Goal: Find specific page/section: Find specific page/section

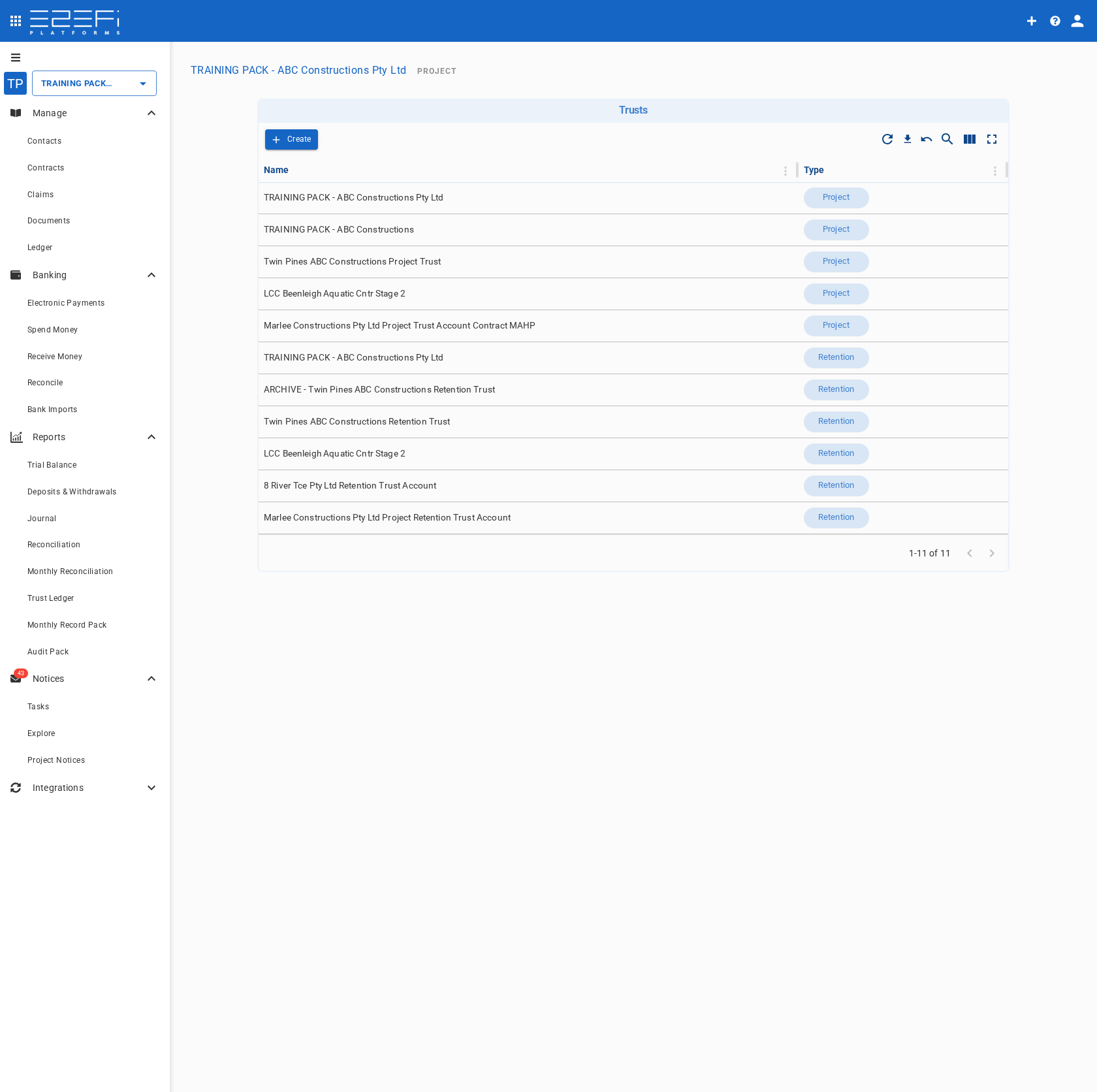
click at [1076, 23] on icon "profile" at bounding box center [1077, 21] width 12 height 12
click at [1065, 57] on div "Organisation" at bounding box center [1039, 57] width 76 height 21
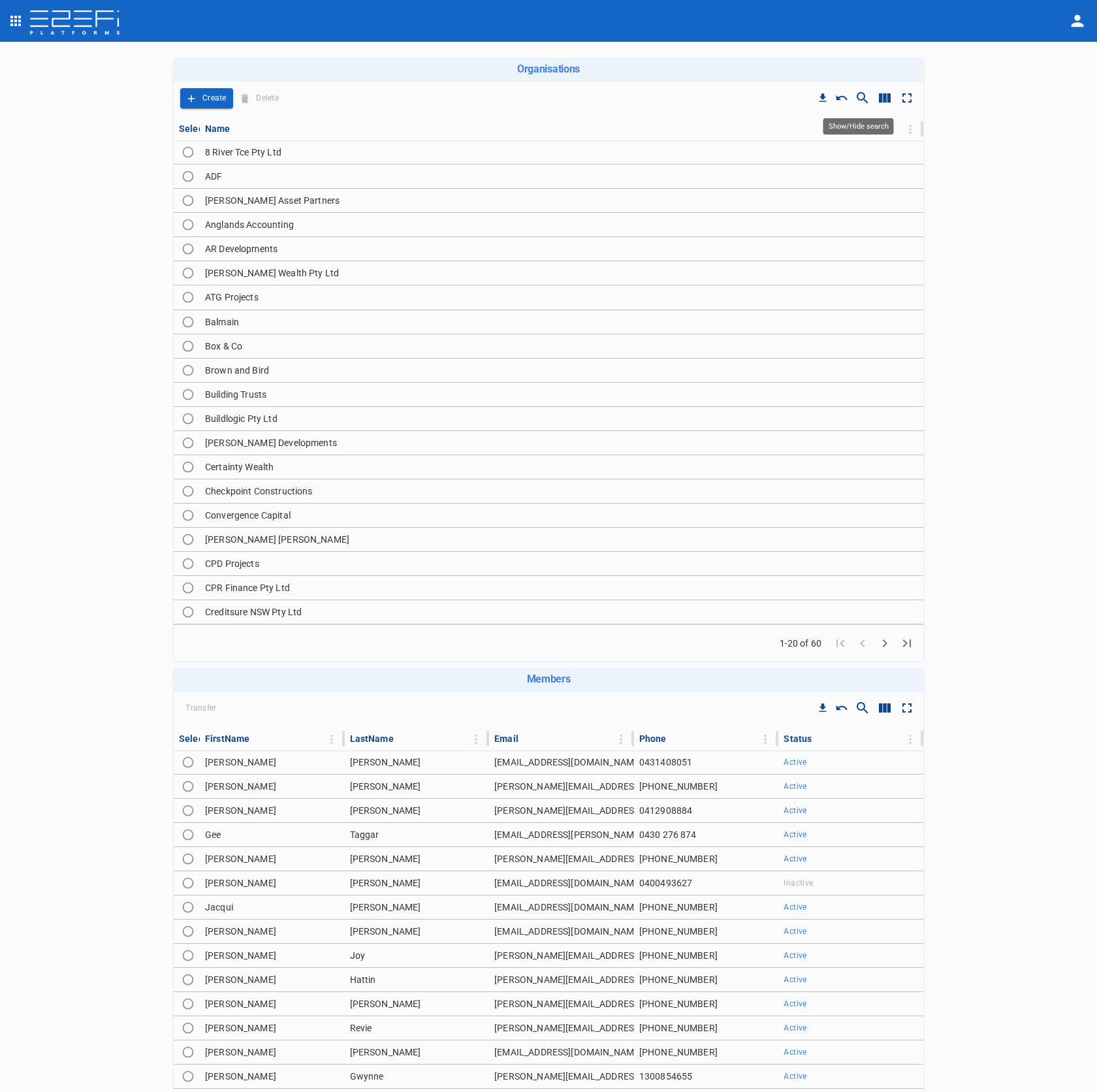
click at [861, 102] on icon "Show/Hide search" at bounding box center [863, 98] width 15 height 15
click at [863, 105] on icon "Show/Hide search" at bounding box center [863, 100] width 15 height 15
click at [999, 152] on div "Organisations Drop to group by Create Delete Select Name 8 River Tce Pty Ltd AD…" at bounding box center [548, 567] width 1097 height 1051
click at [860, 703] on icon "Show/Hide search" at bounding box center [863, 708] width 15 height 15
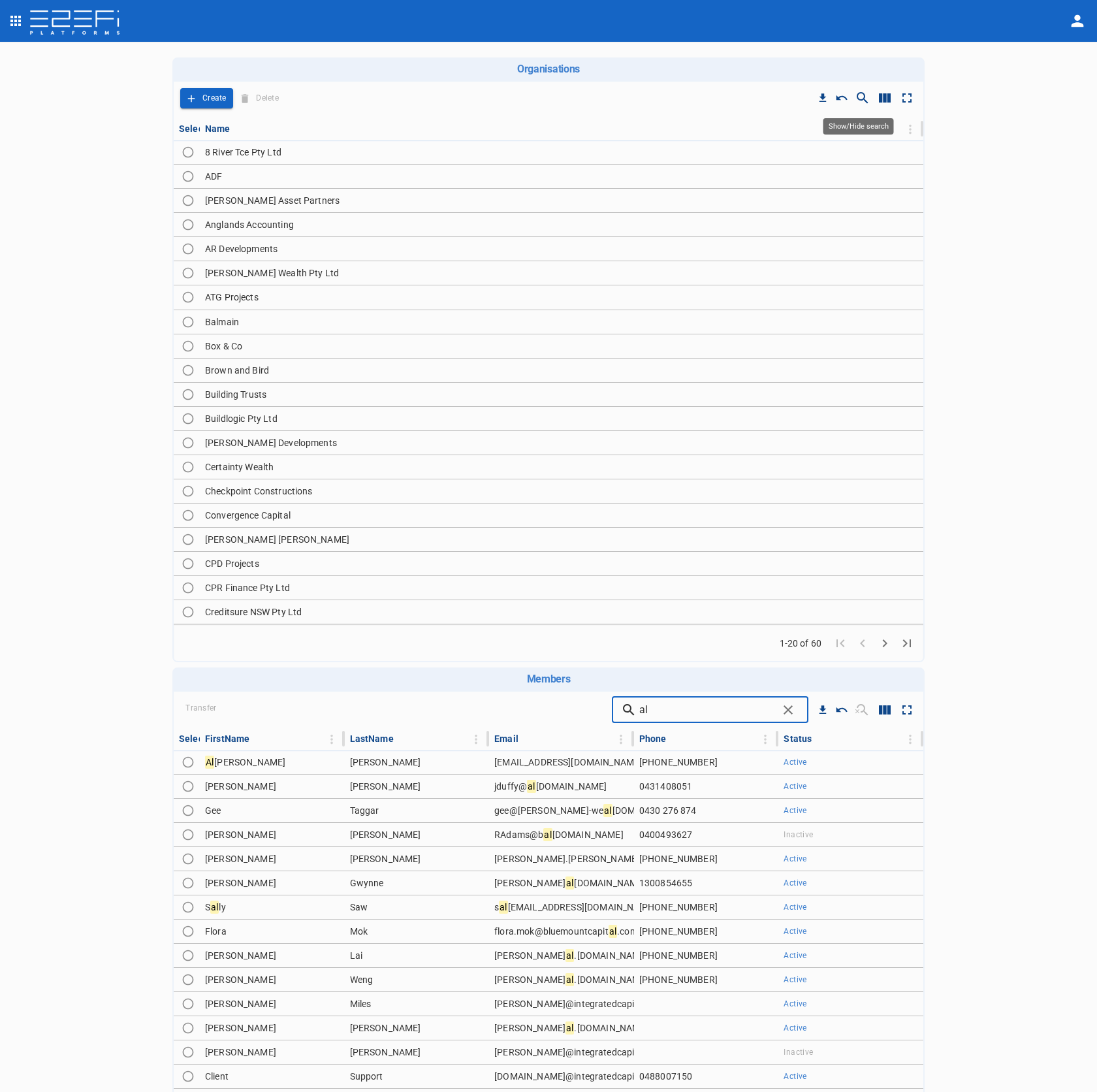
type input "al"
click at [863, 101] on icon "Show/Hide search" at bounding box center [863, 98] width 15 height 15
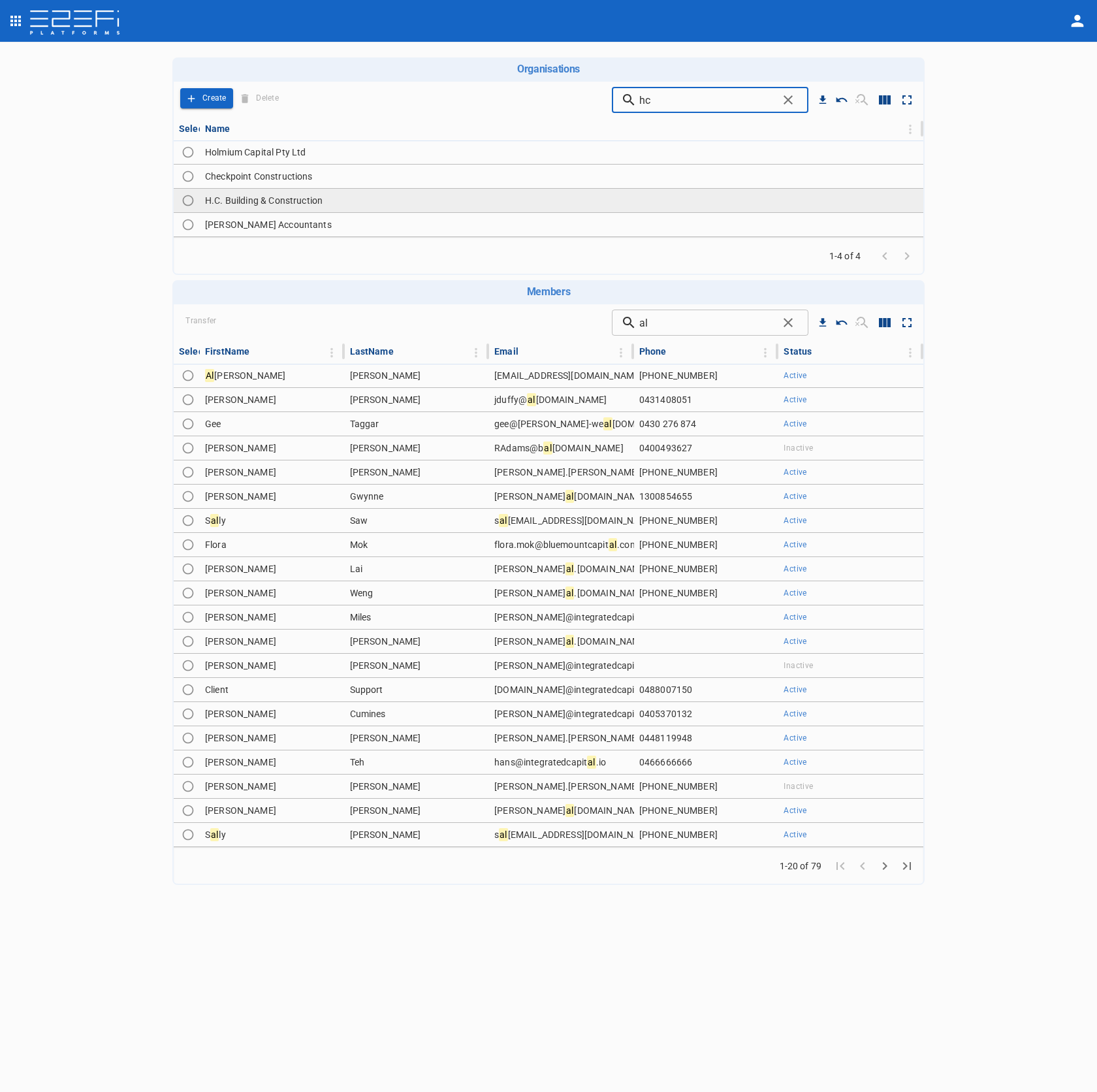
type input "hc"
click at [471, 202] on td "H.C. Building & Construction" at bounding box center [560, 199] width 723 height 23
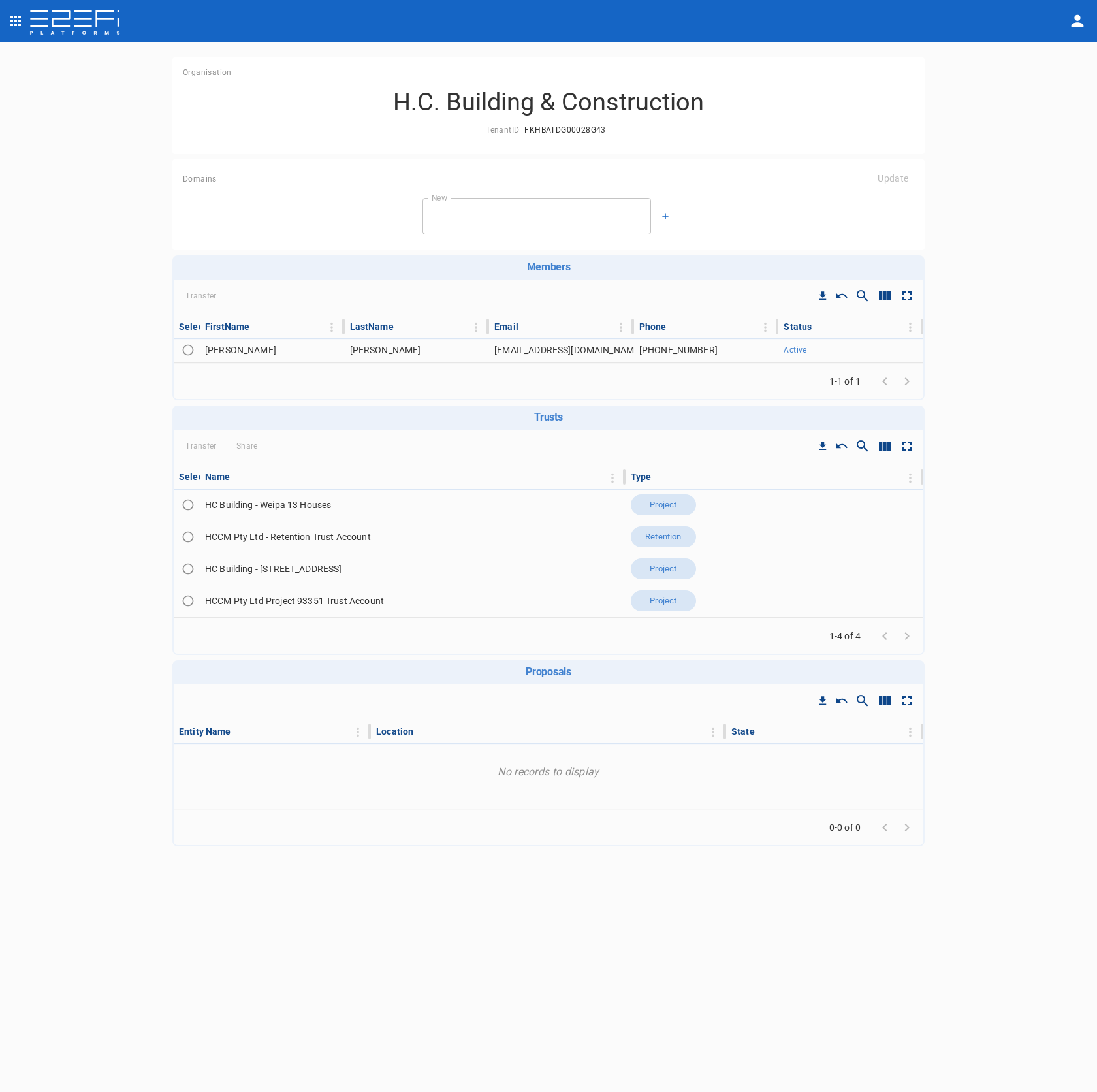
click at [888, 448] on icon "Show/Hide columns" at bounding box center [885, 446] width 12 height 9
click at [892, 544] on input "ID" at bounding box center [889, 542] width 74 height 25
checkbox input "true"
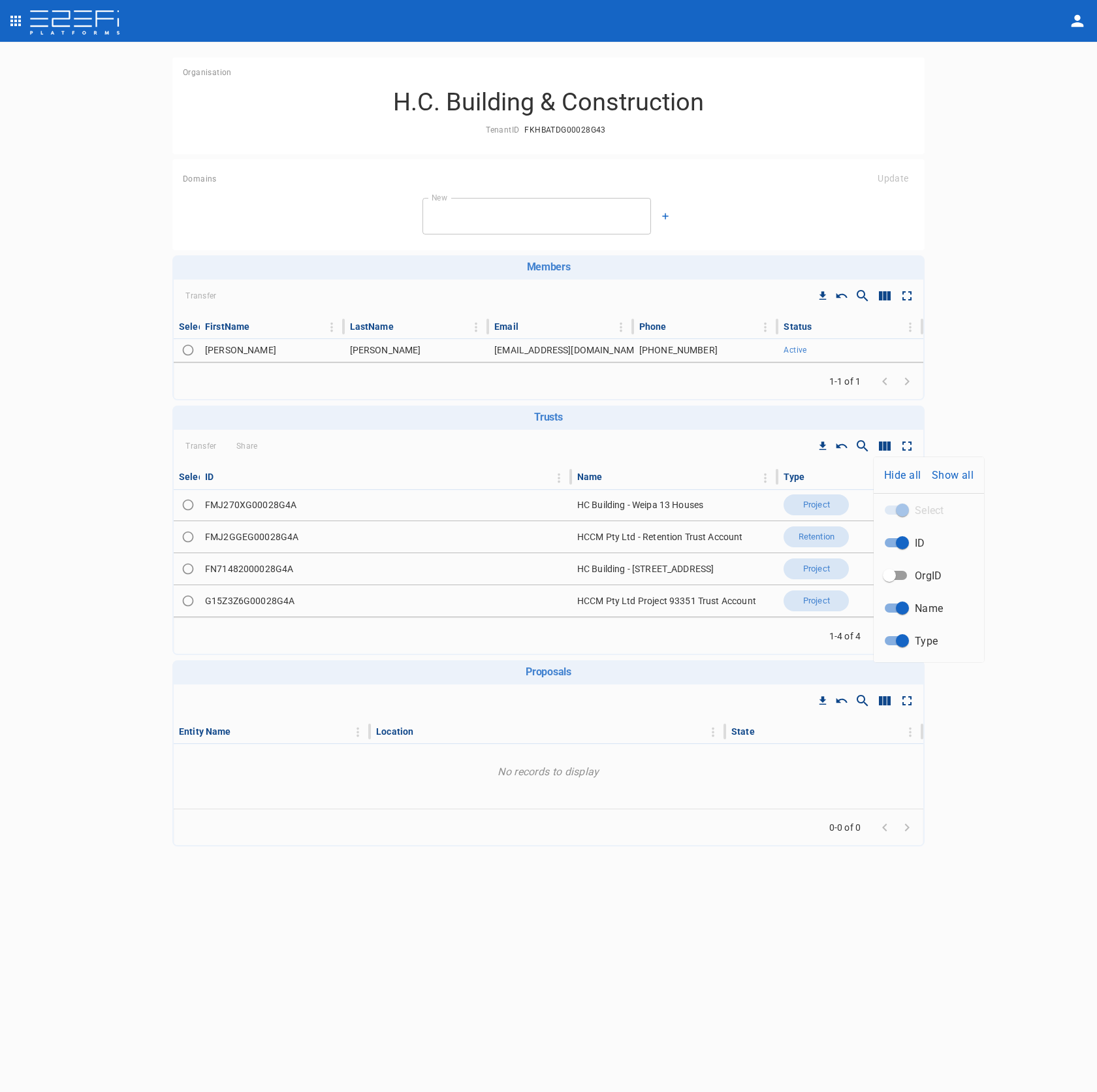
click at [256, 573] on div at bounding box center [548, 546] width 1097 height 1092
click at [256, 573] on td "FN71482000028G4A" at bounding box center [385, 568] width 372 height 32
copy td "FN71482000028G4A"
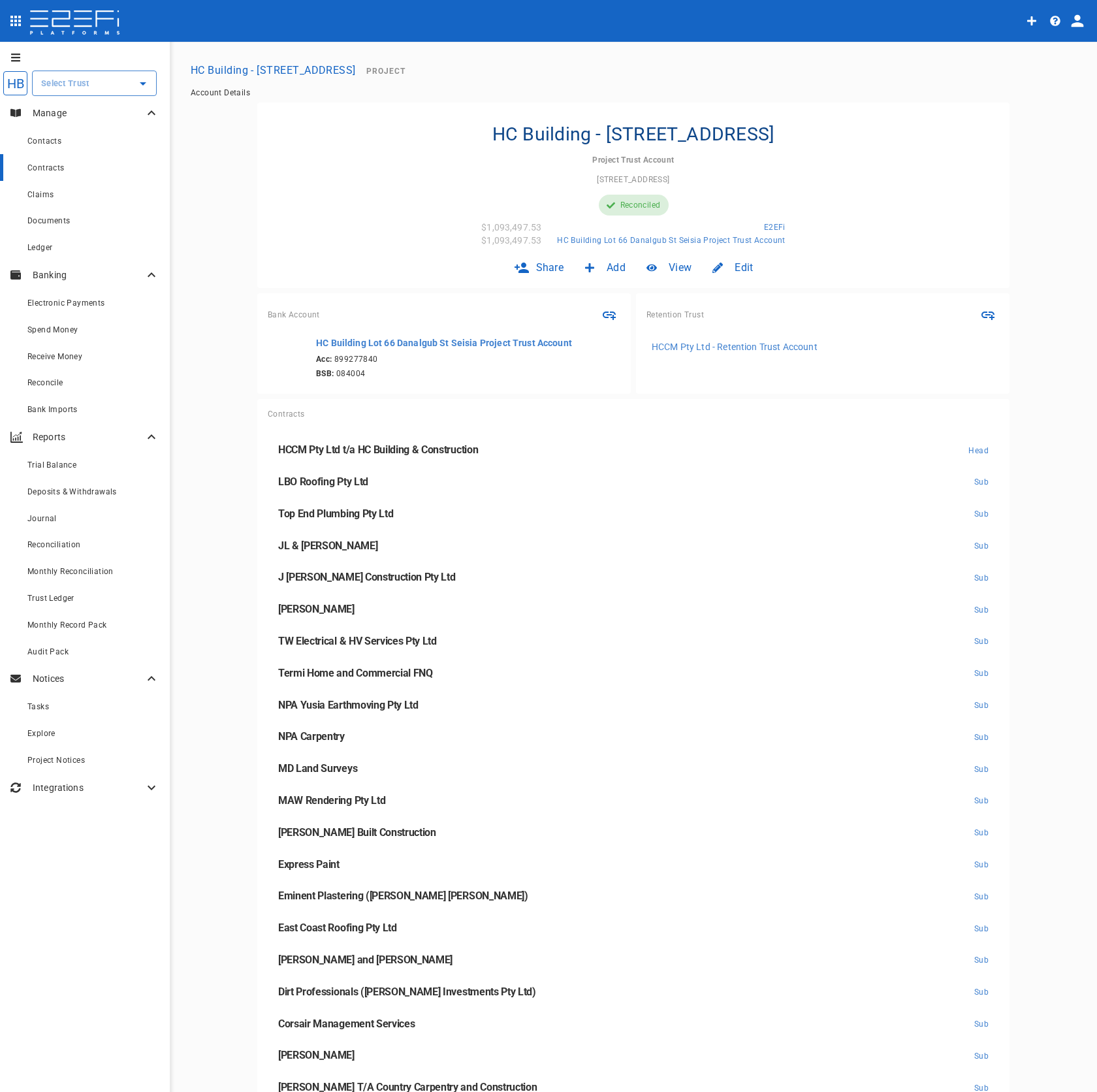
click at [106, 173] on div "Contracts" at bounding box center [93, 167] width 132 height 16
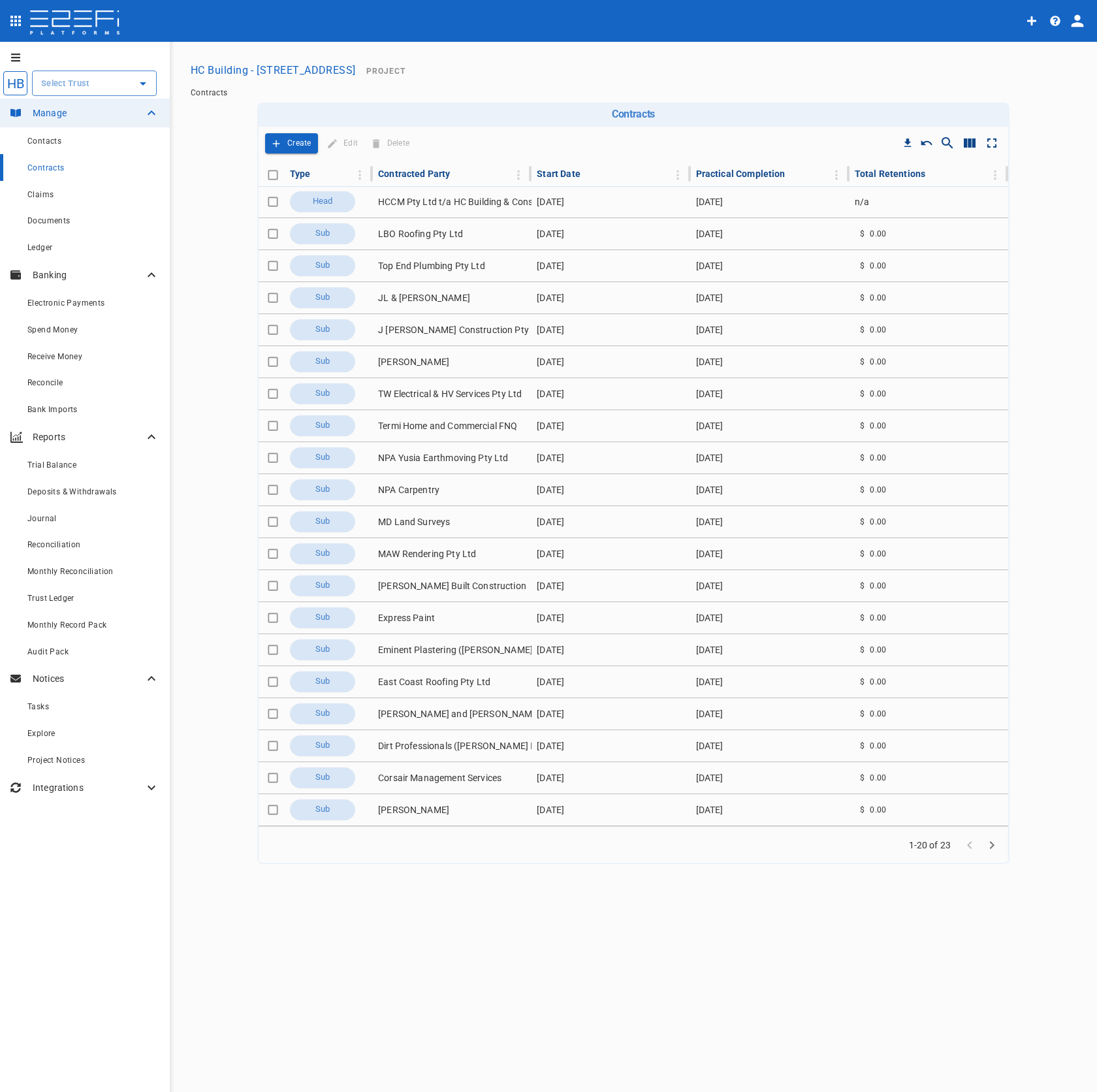
click at [968, 145] on icon "Show/Hide columns" at bounding box center [970, 143] width 15 height 15
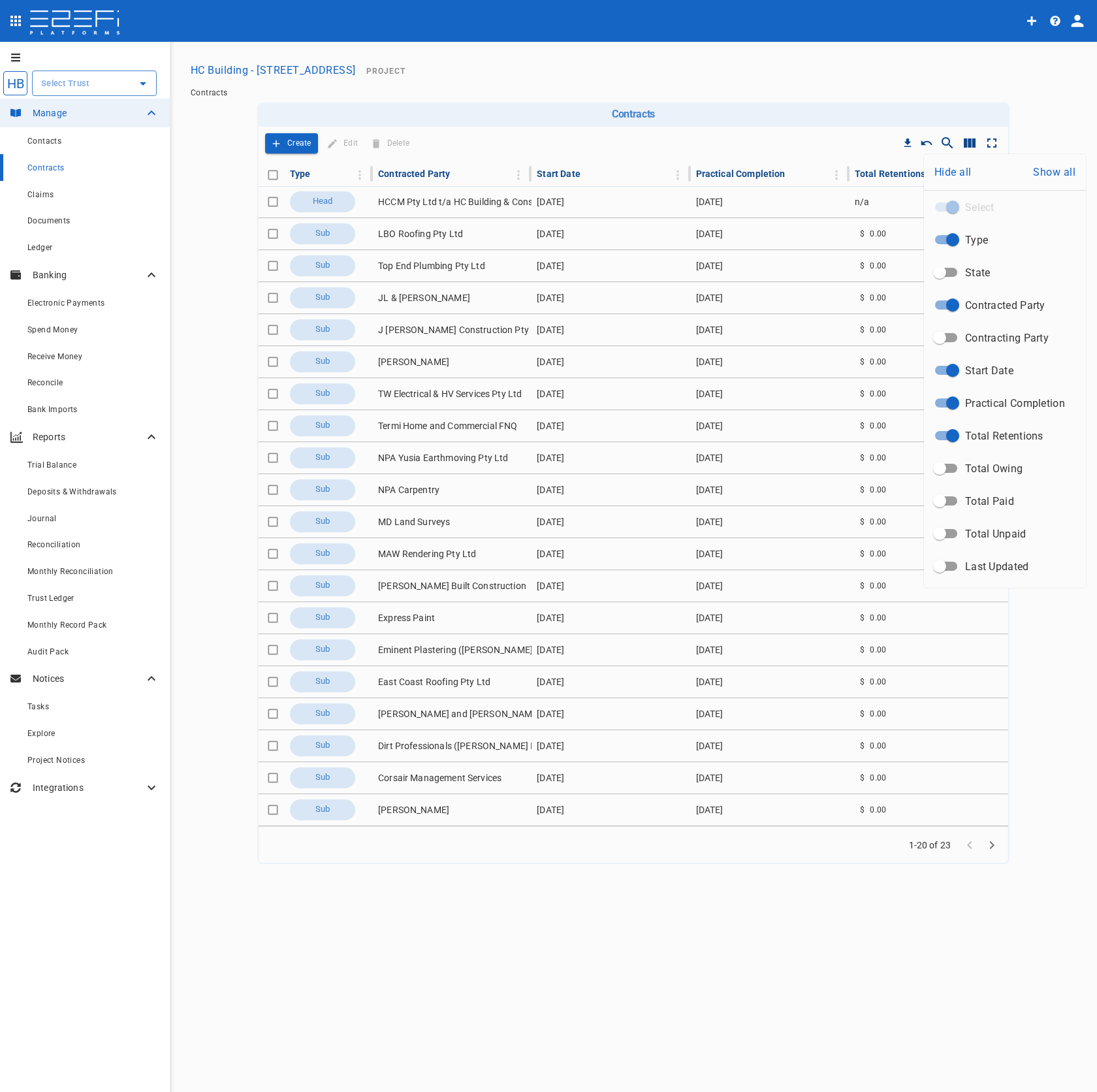
click at [470, 67] on div at bounding box center [548, 546] width 1097 height 1092
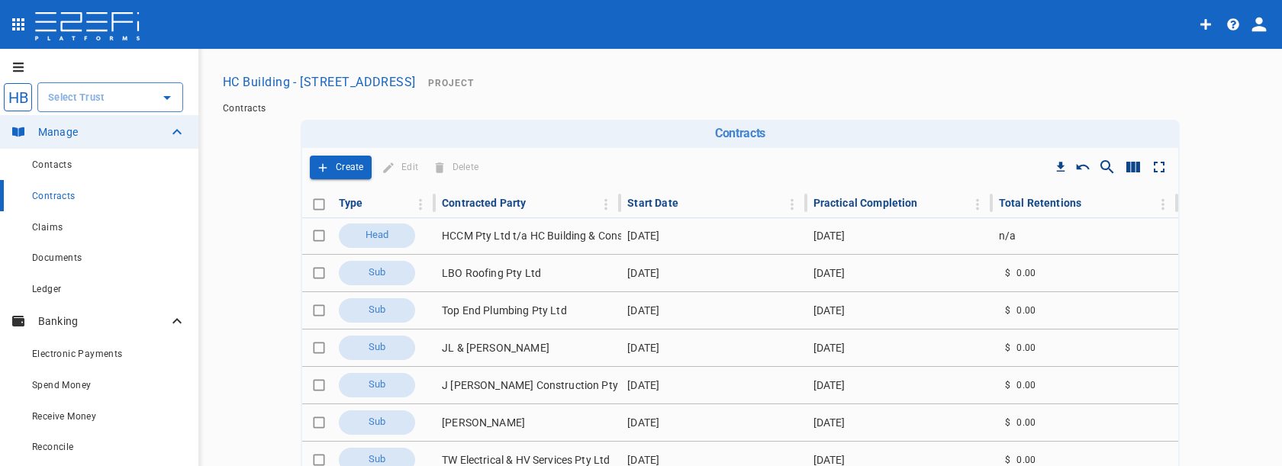
click at [1221, 465] on main "HC Building - Lot 66 Danalgub St Project Contracts Contracts Drop to group by C…" at bounding box center [740, 341] width 1047 height 549
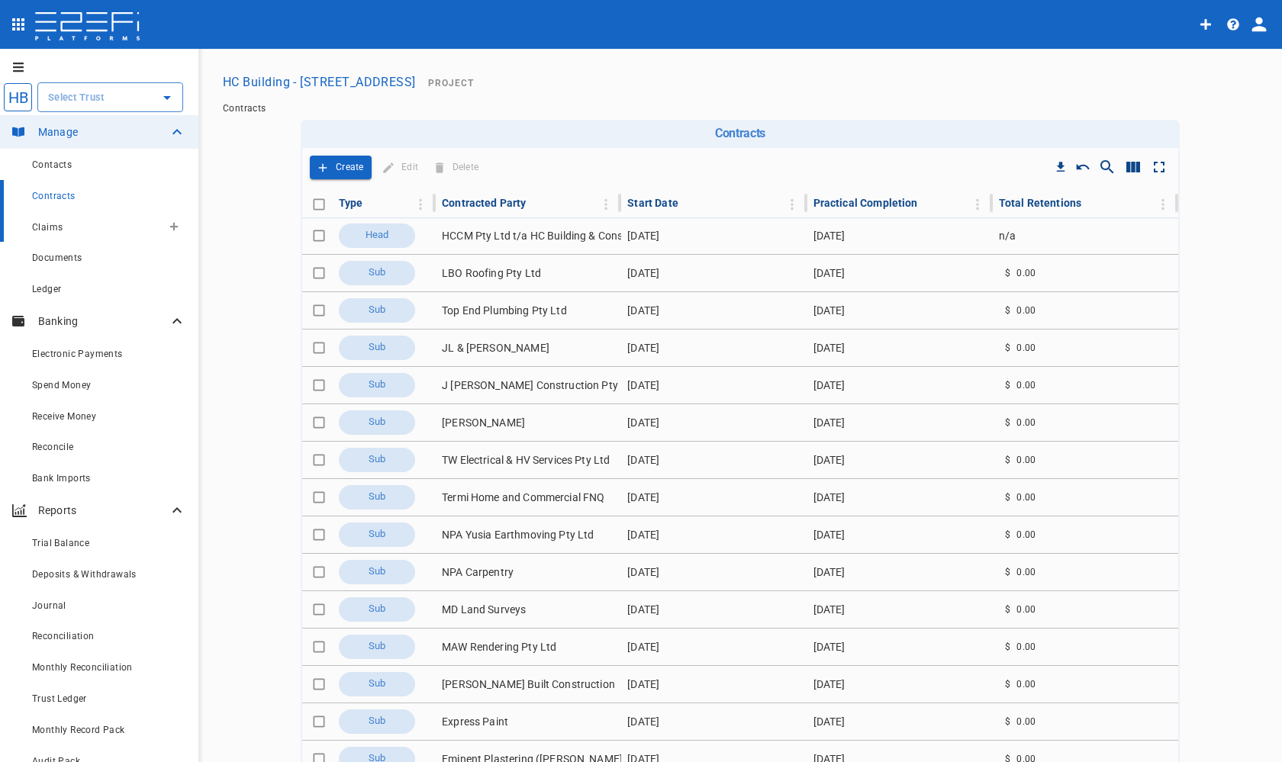
click at [60, 235] on div "Claims" at bounding box center [97, 226] width 130 height 19
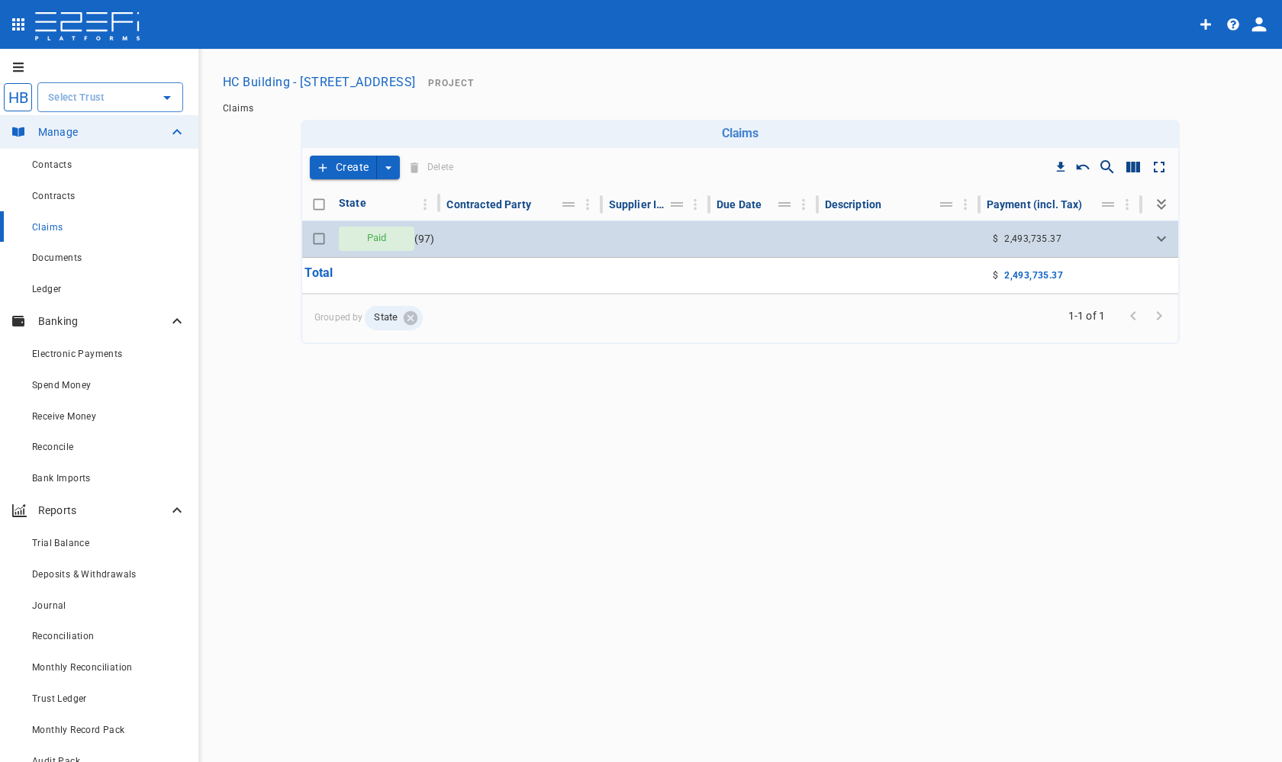
click at [526, 237] on td at bounding box center [521, 238] width 162 height 37
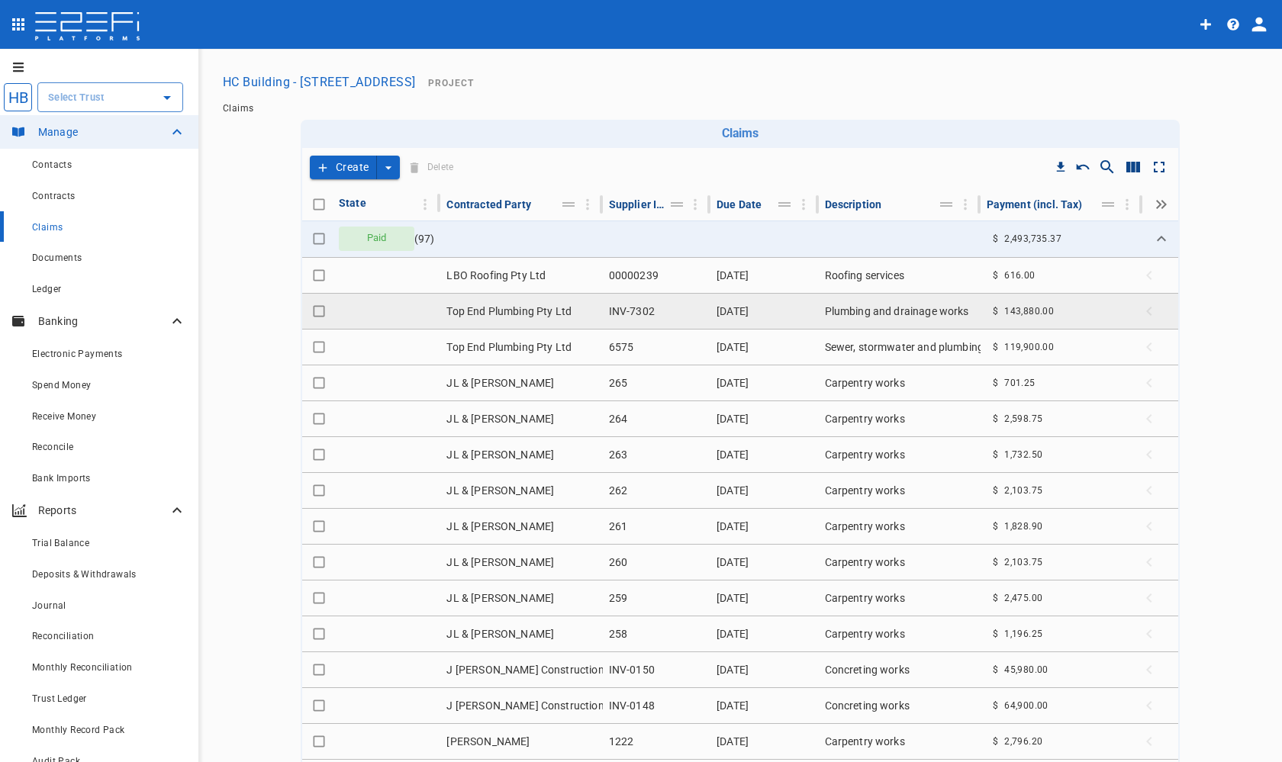
click at [642, 314] on td "INV-7302" at bounding box center [657, 311] width 108 height 35
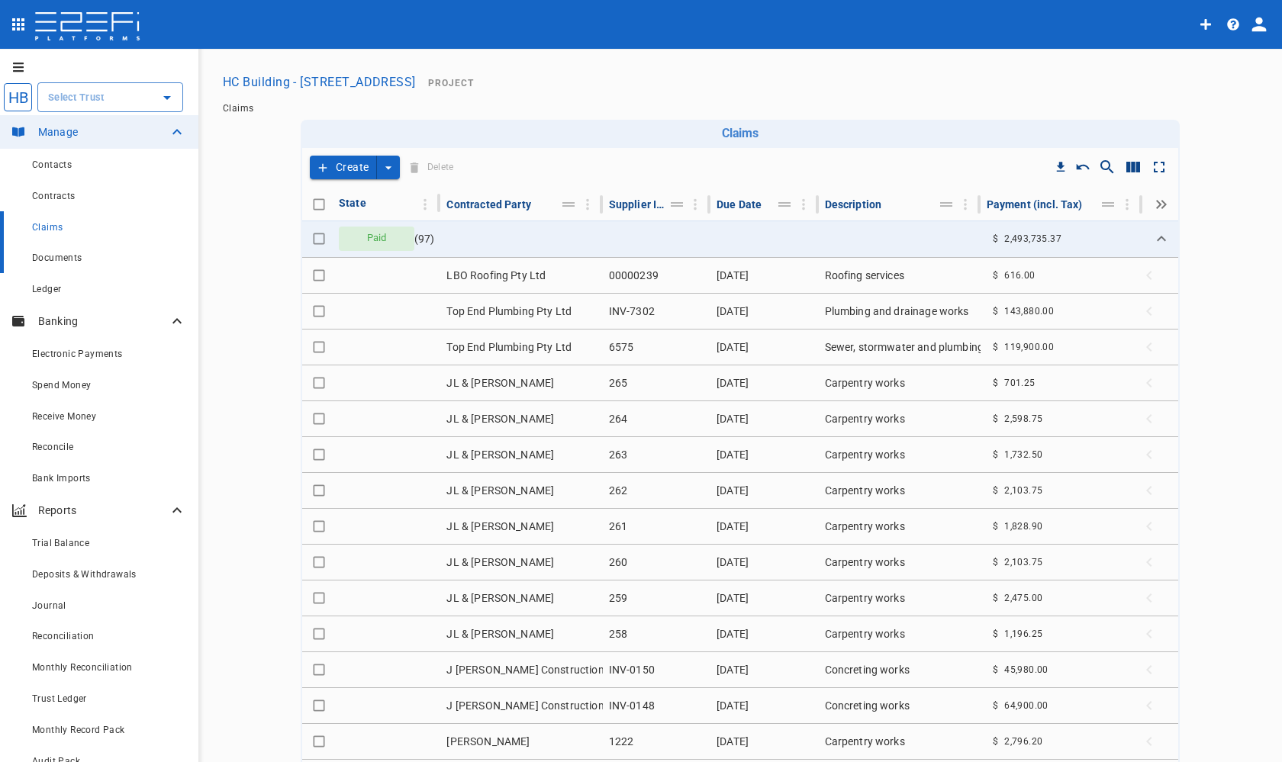
click at [101, 265] on div "Documents" at bounding box center [109, 257] width 154 height 19
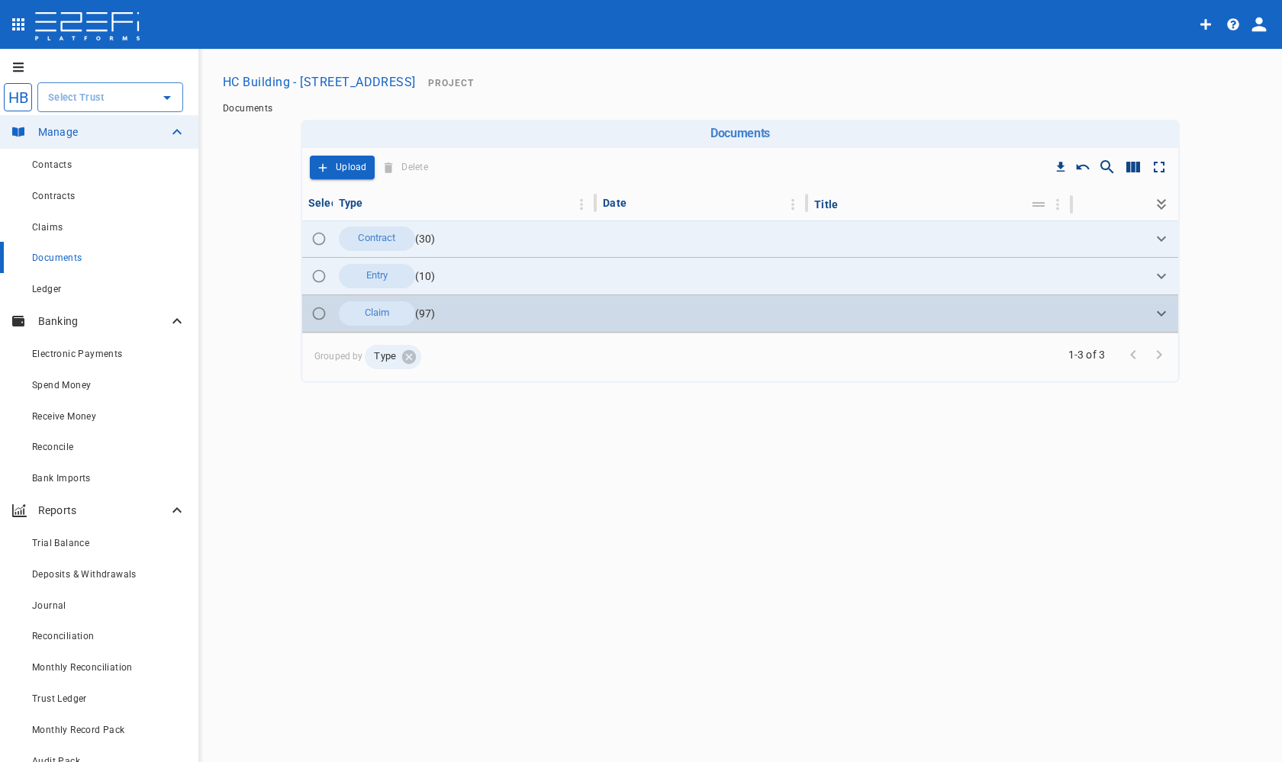
click at [1160, 314] on icon "Expand" at bounding box center [1161, 313] width 9 height 5
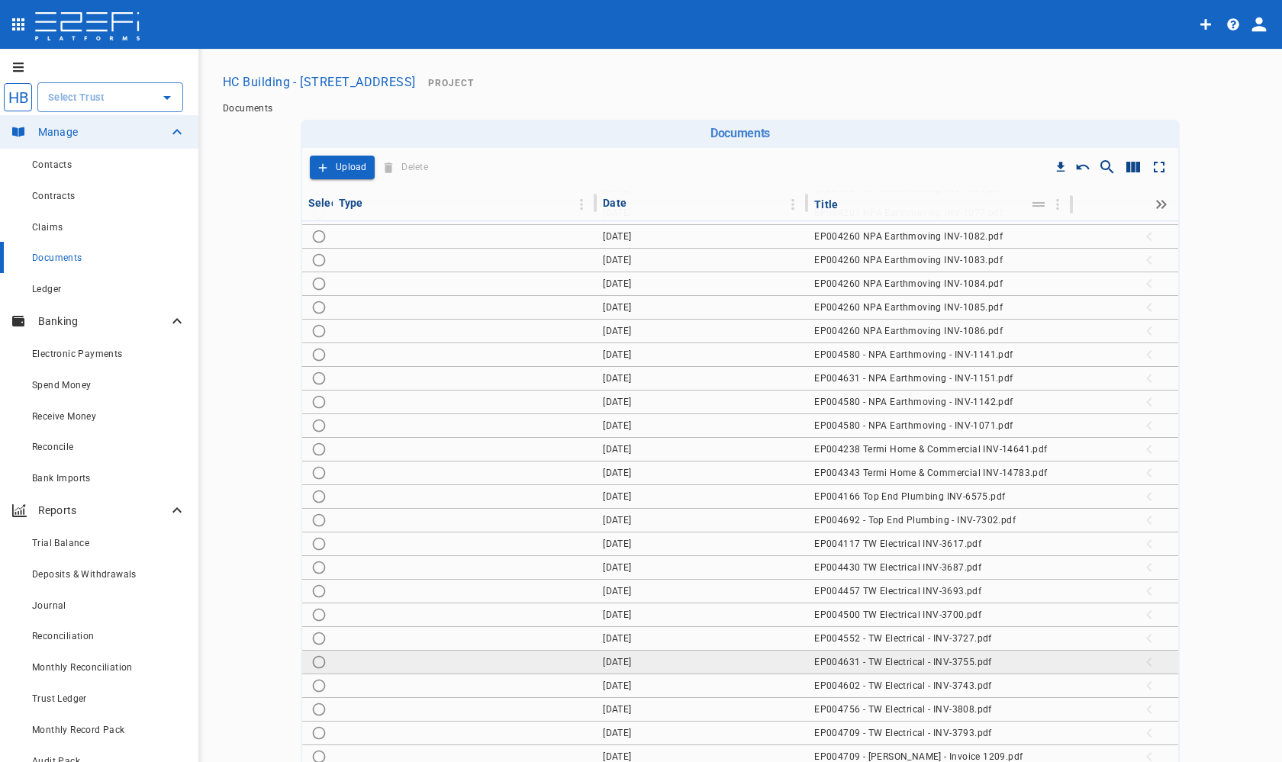
scroll to position [1566, 0]
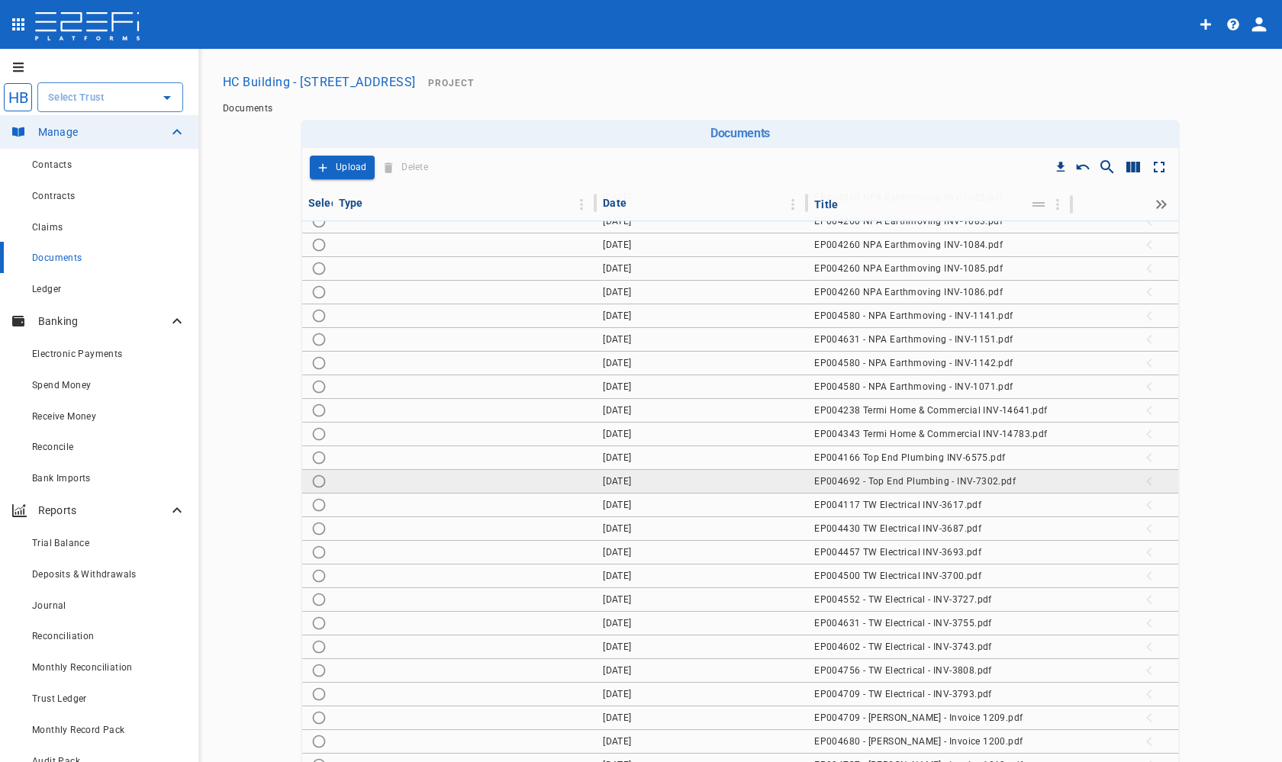
click at [977, 483] on span "EP004692 - Top End Plumbing - INV-7302.pdf" at bounding box center [914, 481] width 201 height 11
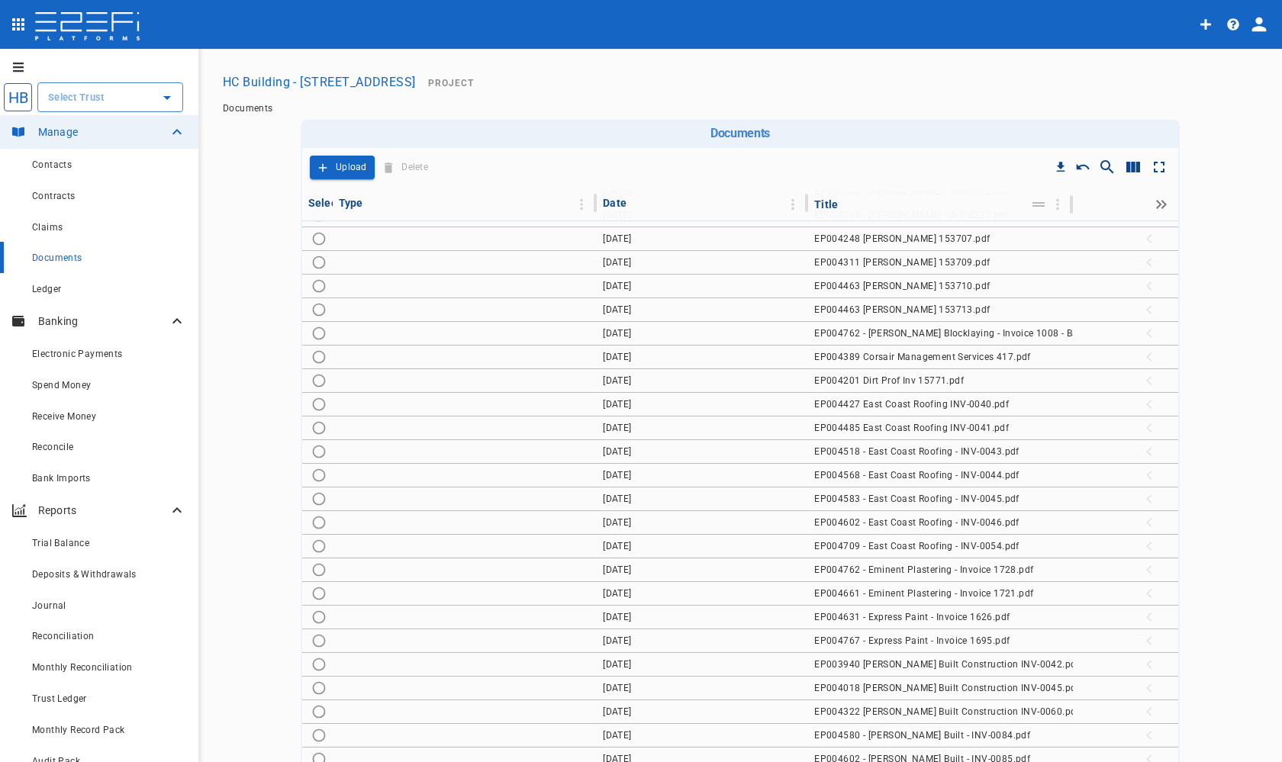
scroll to position [0, 0]
